Goal: Task Accomplishment & Management: Use online tool/utility

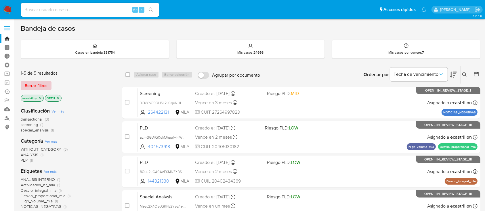
click at [43, 83] on span "Borrar filtros" at bounding box center [36, 86] width 23 height 8
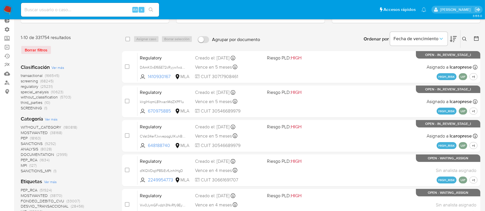
scroll to position [20, 0]
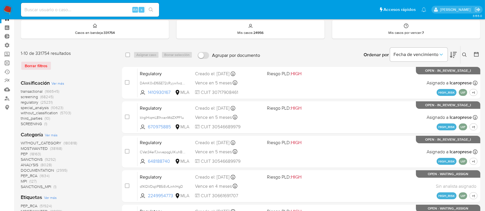
click at [5, 61] on link "Operaciones masivas" at bounding box center [34, 63] width 68 height 9
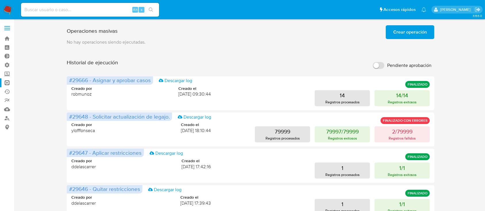
click at [396, 31] on span "Crear operación" at bounding box center [410, 32] width 34 height 13
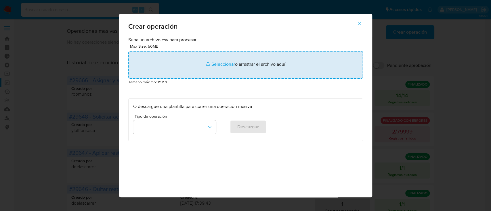
click at [275, 60] on input "file" at bounding box center [245, 65] width 235 height 28
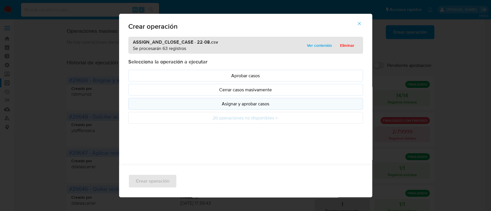
click at [210, 102] on p "Asignar y aprobar casos" at bounding box center [245, 104] width 225 height 7
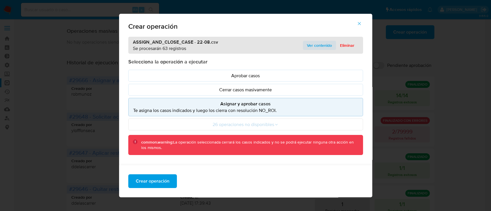
click at [309, 41] on span "Ver contenido" at bounding box center [319, 45] width 25 height 8
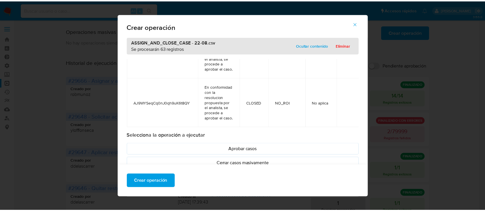
scroll to position [2928, 0]
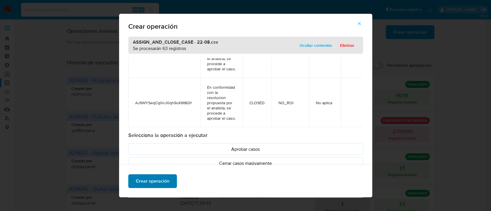
click at [168, 181] on button "Crear operación" at bounding box center [152, 182] width 49 height 14
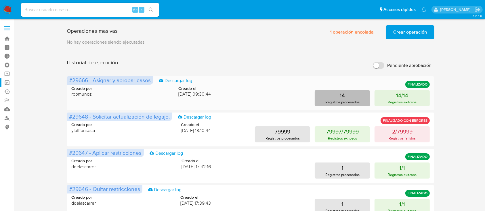
click at [338, 91] on button "14 Registros procesados" at bounding box center [342, 98] width 55 height 16
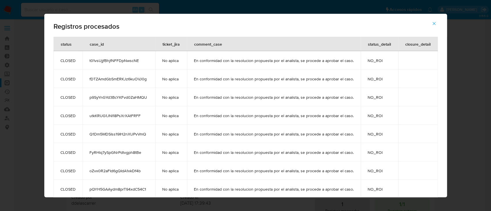
click at [434, 21] on icon "button" at bounding box center [433, 23] width 5 height 5
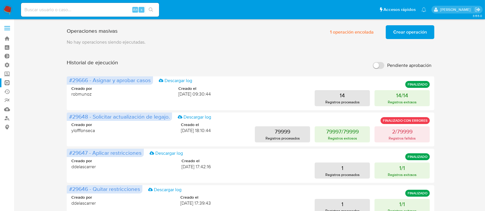
click at [247, 32] on div "Operaciones masivas 1 operación encolada Crear operación Sólo puede haber hasta…" at bounding box center [251, 31] width 368 height 16
